Goal: Transaction & Acquisition: Book appointment/travel/reservation

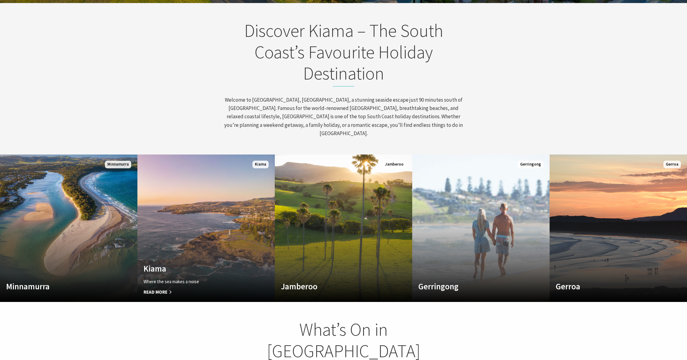
scroll to position [304, 0]
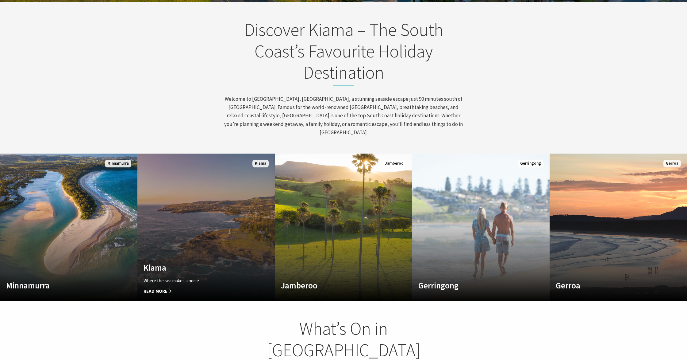
click at [201, 202] on link "Custom Image Used Kiama Where the sea makes a noise Read More Kiama" at bounding box center [205, 226] width 137 height 147
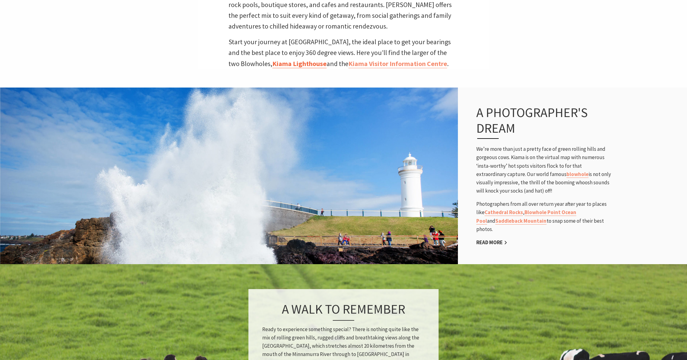
scroll to position [388, 0]
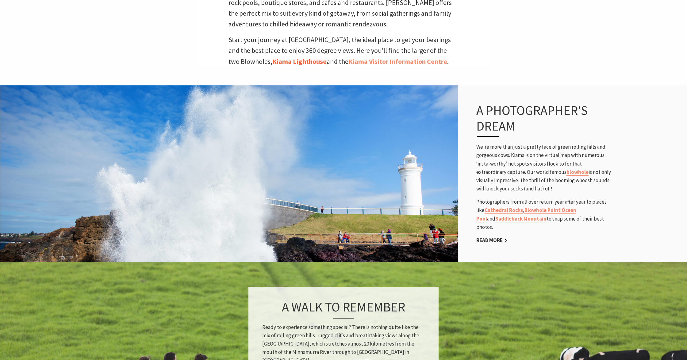
click at [279, 57] on link "Kiama Lighthouse" at bounding box center [300, 61] width 54 height 9
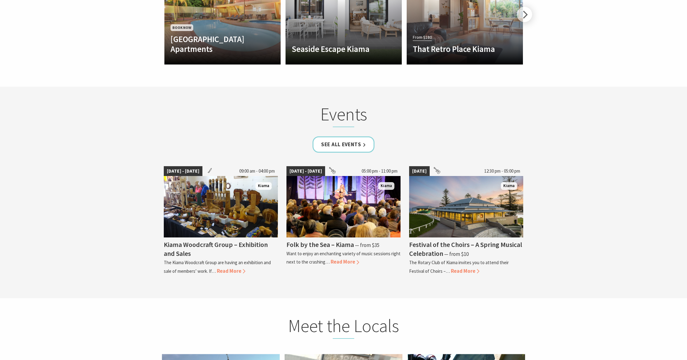
scroll to position [1601, 0]
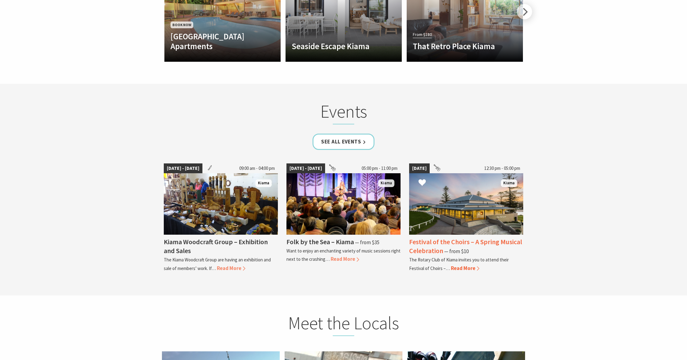
click at [451, 265] on span "Read More" at bounding box center [465, 268] width 29 height 7
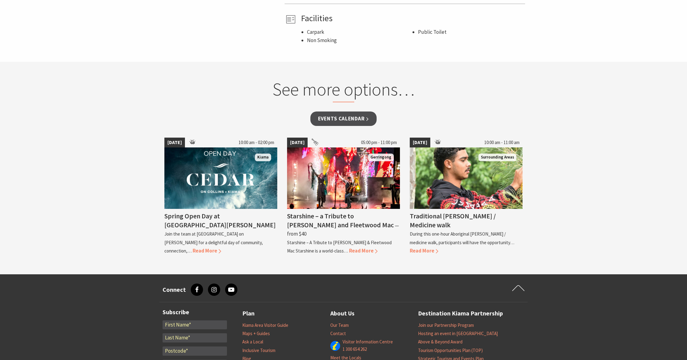
scroll to position [443, 0]
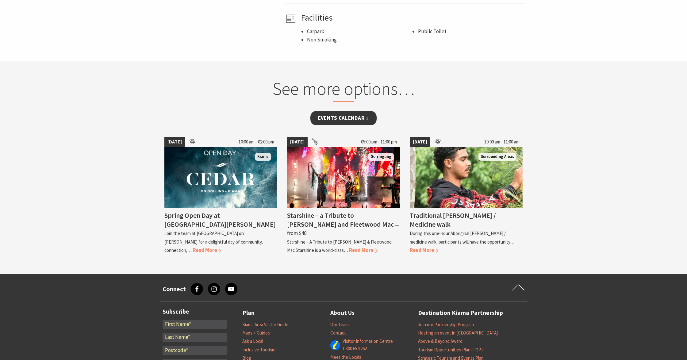
click at [342, 119] on link "Events Calendar" at bounding box center [344, 118] width 67 height 14
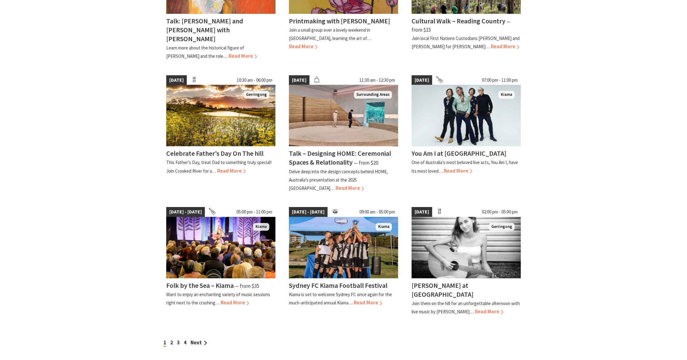
scroll to position [381, 0]
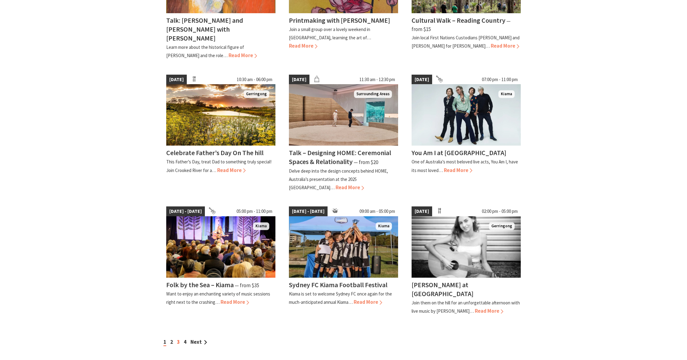
click at [179, 338] on link "3" at bounding box center [178, 341] width 3 height 7
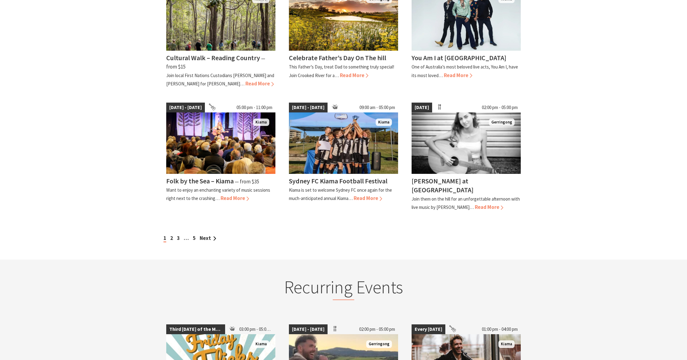
scroll to position [476, 0]
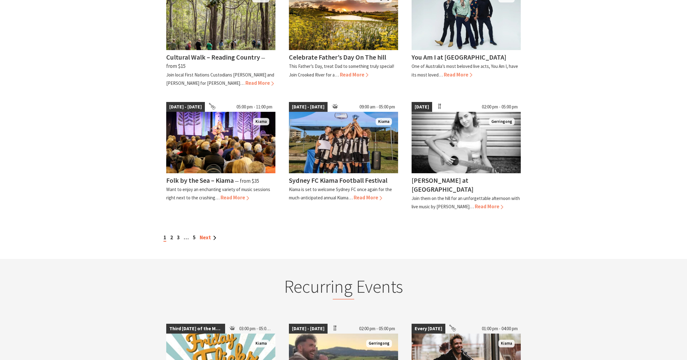
click at [203, 234] on link "Next" at bounding box center [208, 237] width 17 height 7
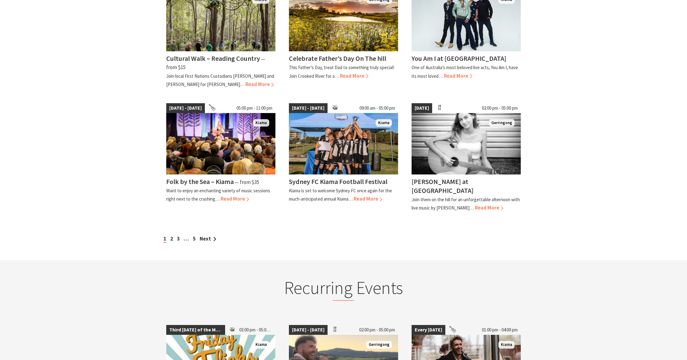
scroll to position [484, 0]
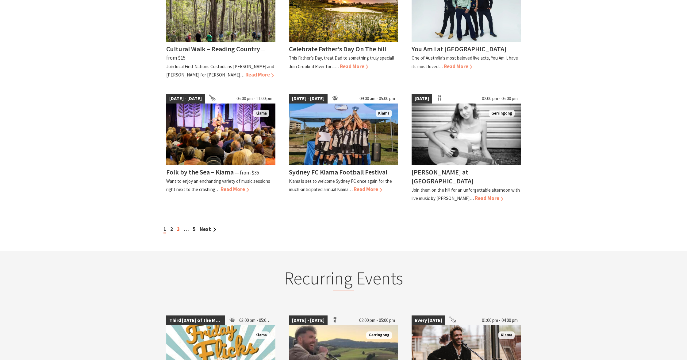
click at [179, 226] on link "3" at bounding box center [178, 229] width 3 height 7
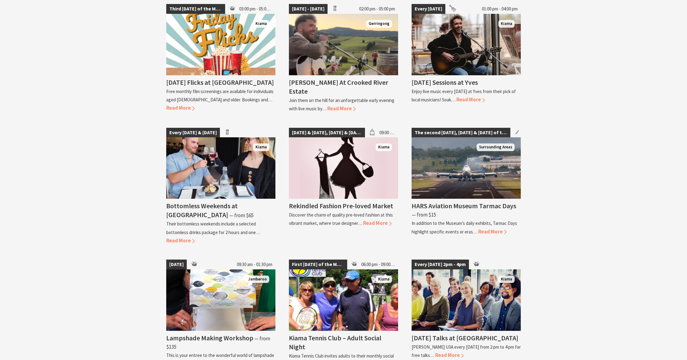
scroll to position [796, 0]
click at [484, 228] on span "Read More" at bounding box center [492, 231] width 29 height 7
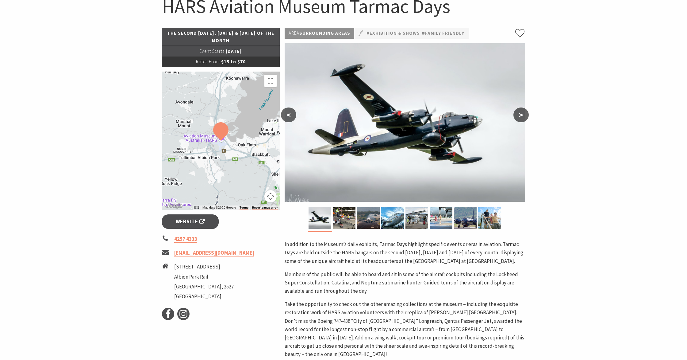
scroll to position [64, 0]
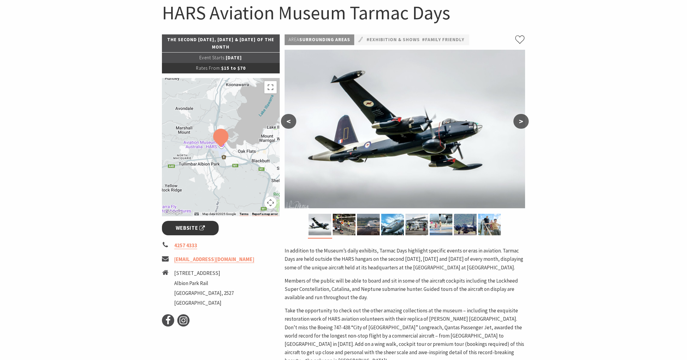
click at [178, 230] on span "Website" at bounding box center [190, 228] width 29 height 8
click at [185, 227] on span "Website" at bounding box center [190, 228] width 29 height 8
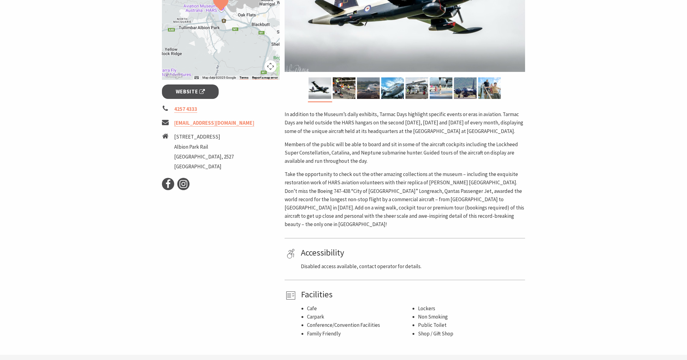
scroll to position [203, 0]
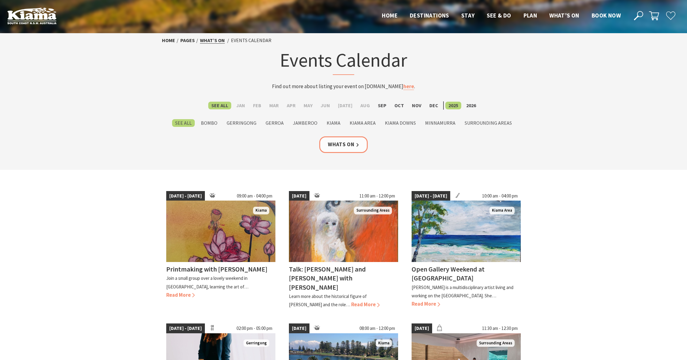
click at [207, 43] on link "What’s On" at bounding box center [212, 40] width 25 height 6
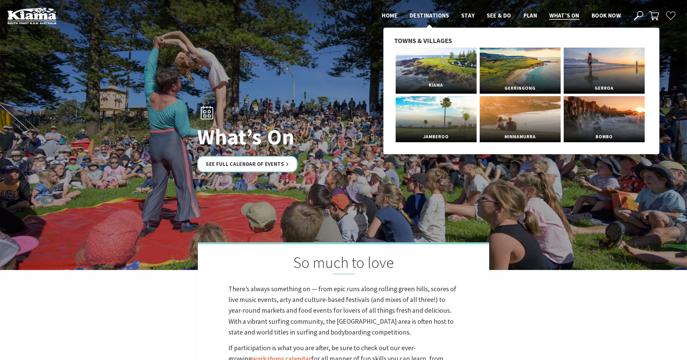
click at [432, 70] on link "Kiama" at bounding box center [436, 71] width 81 height 46
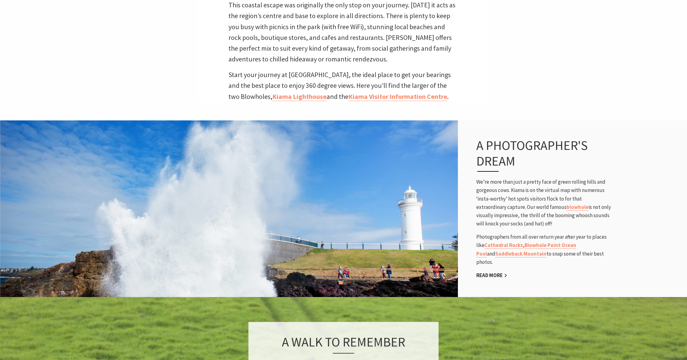
scroll to position [356, 0]
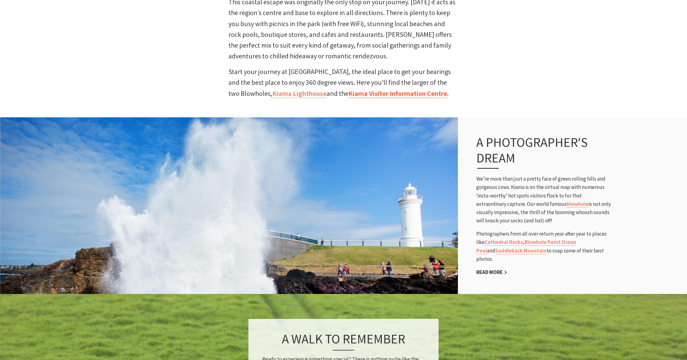
click at [379, 89] on link "Kiama Visitor Information Centre" at bounding box center [398, 93] width 99 height 9
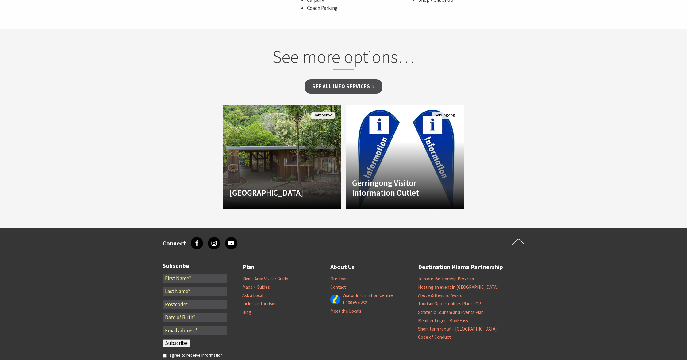
scroll to position [498, 0]
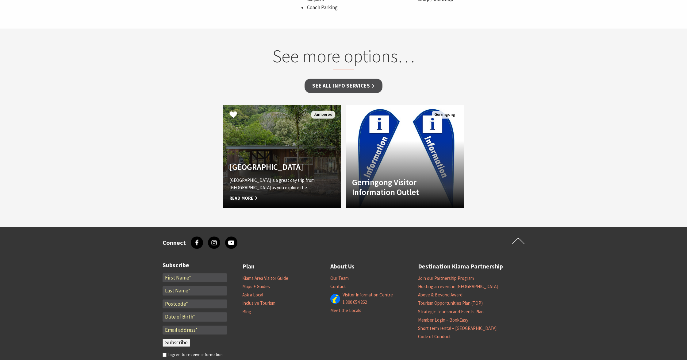
click at [279, 162] on h4 "[GEOGRAPHIC_DATA]" at bounding box center [274, 167] width 88 height 10
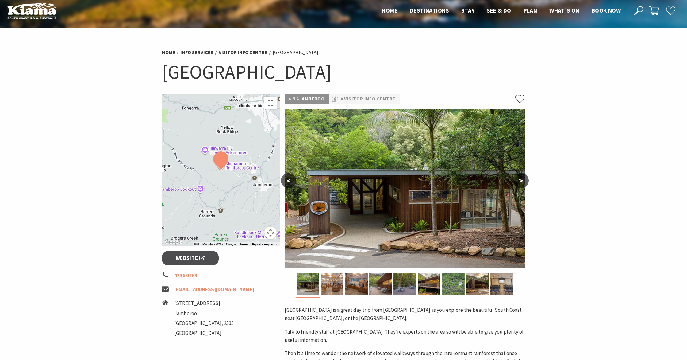
scroll to position [4, 0]
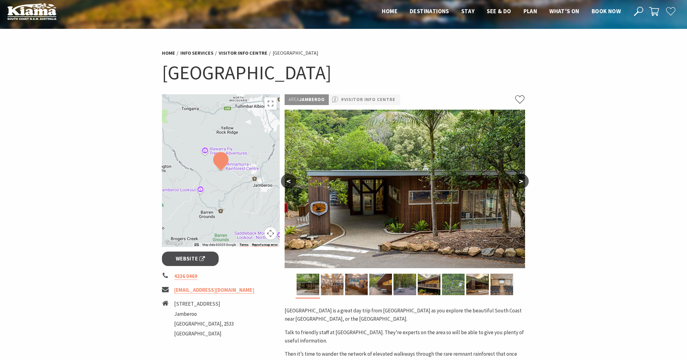
click at [520, 177] on button ">" at bounding box center [521, 181] width 15 height 15
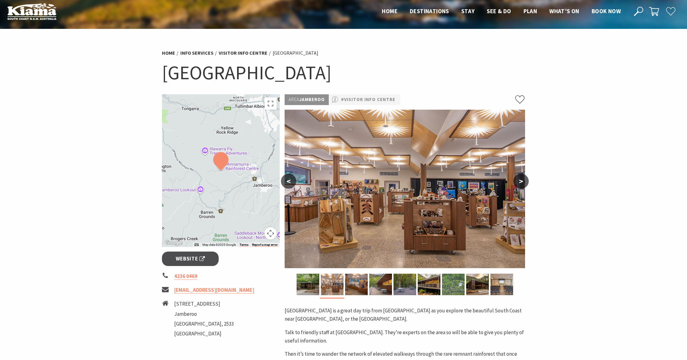
click at [521, 177] on button ">" at bounding box center [521, 181] width 15 height 15
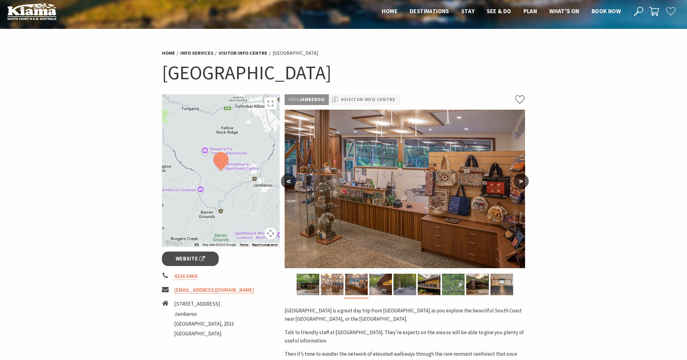
click at [521, 177] on button ">" at bounding box center [521, 181] width 15 height 15
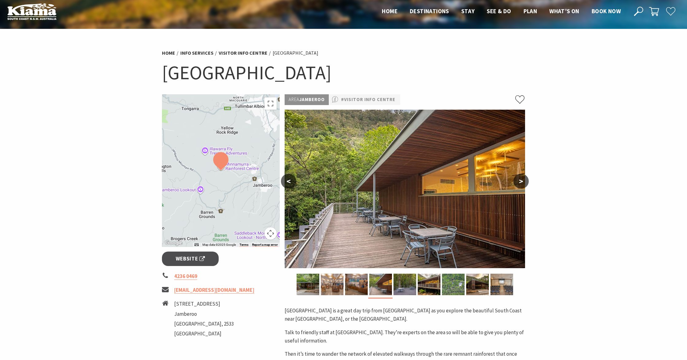
click at [521, 177] on button ">" at bounding box center [521, 181] width 15 height 15
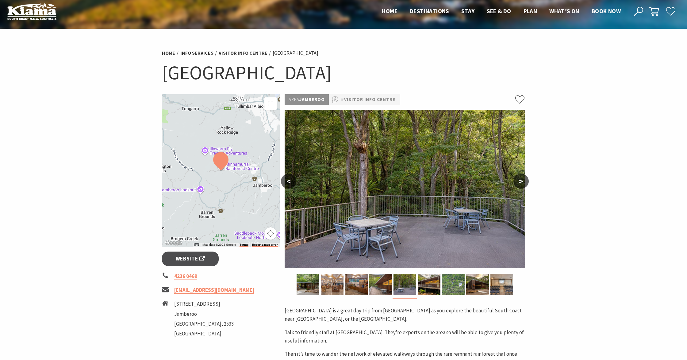
click at [521, 177] on button ">" at bounding box center [521, 181] width 15 height 15
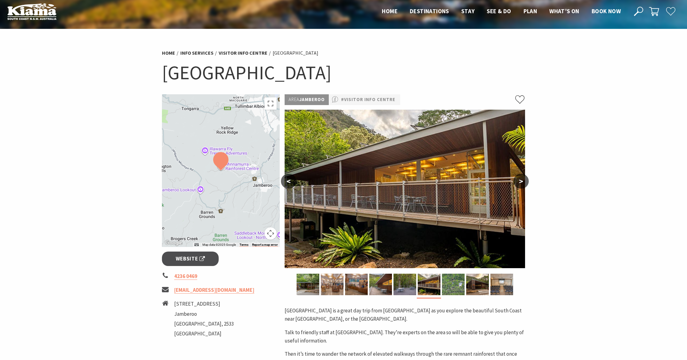
click at [521, 177] on button ">" at bounding box center [521, 181] width 15 height 15
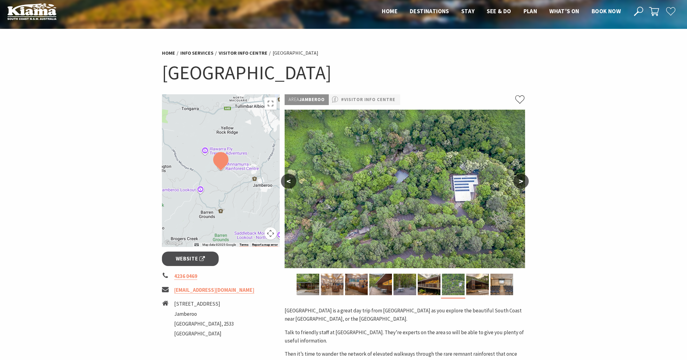
click at [521, 177] on button ">" at bounding box center [521, 181] width 15 height 15
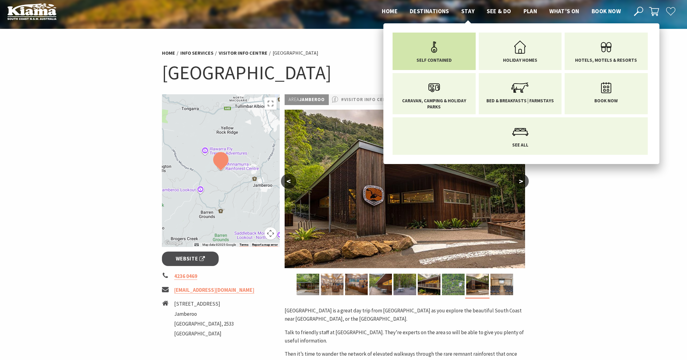
click at [428, 52] on icon "Main Menu" at bounding box center [434, 47] width 20 height 20
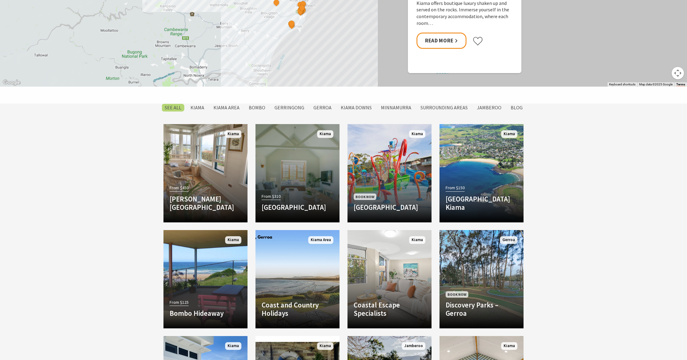
scroll to position [483, 0]
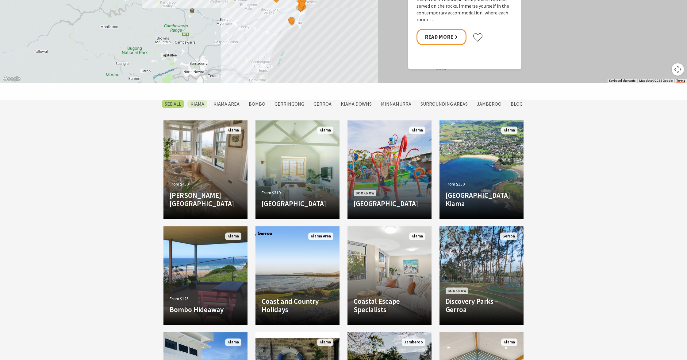
click at [202, 104] on label "Kiama" at bounding box center [198, 104] width 20 height 8
click at [0, 0] on input "Kiama" at bounding box center [0, 0] width 0 height 0
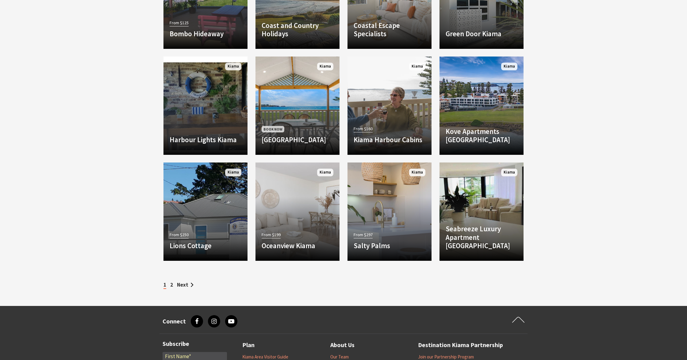
scroll to position [761, 0]
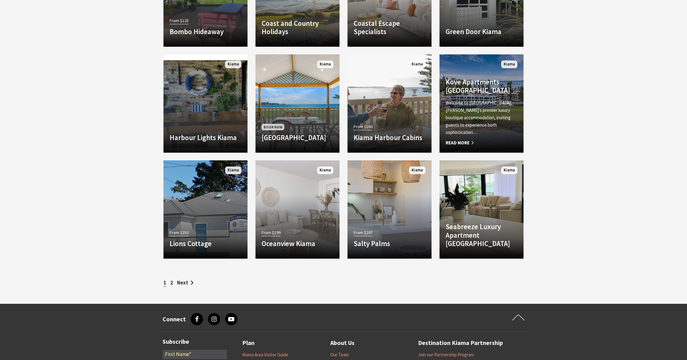
click at [491, 118] on p "Welcome to [GEOGRAPHIC_DATA], [PERSON_NAME]’s premier luxury boutique accommoda…" at bounding box center [482, 117] width 72 height 37
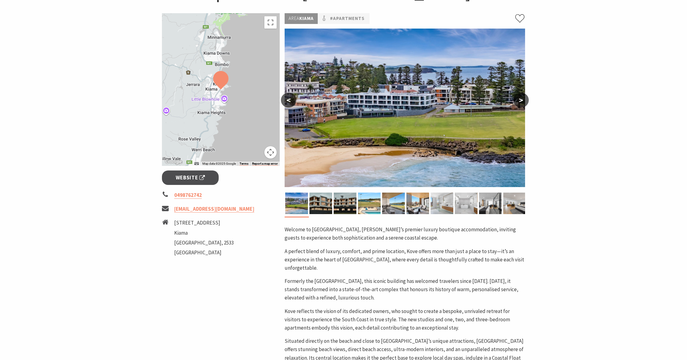
scroll to position [82, 0]
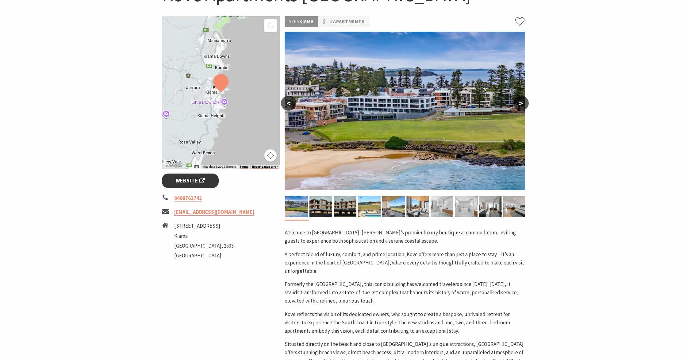
click at [182, 178] on span "Website" at bounding box center [190, 180] width 29 height 8
